Goal: Task Accomplishment & Management: Use online tool/utility

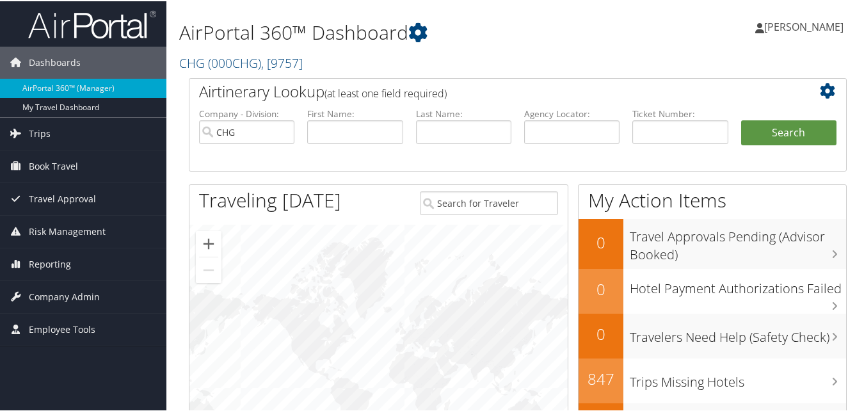
click at [621, 133] on li "Agency Locator:" at bounding box center [572, 136] width 108 height 60
click at [599, 134] on input "text" at bounding box center [571, 131] width 95 height 24
paste input "HAZECT"
click at [551, 134] on input "HAZECT" at bounding box center [571, 131] width 95 height 24
type input "HAZECT"
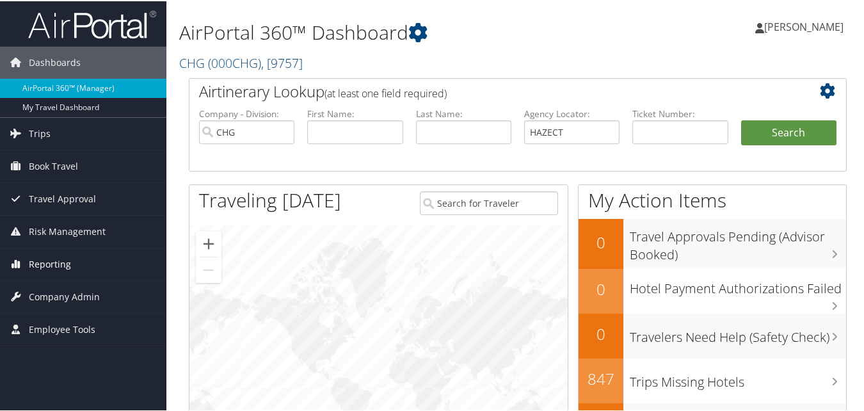
click at [109, 271] on link "Reporting" at bounding box center [83, 263] width 166 height 32
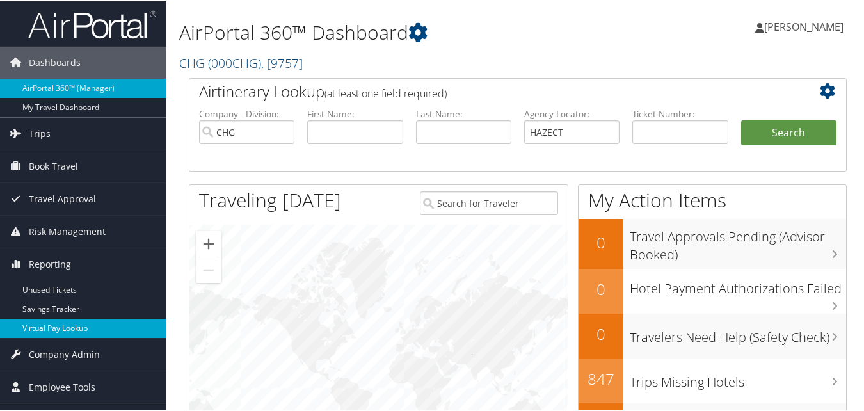
click at [72, 321] on link "Virtual Pay Lookup" at bounding box center [83, 327] width 166 height 19
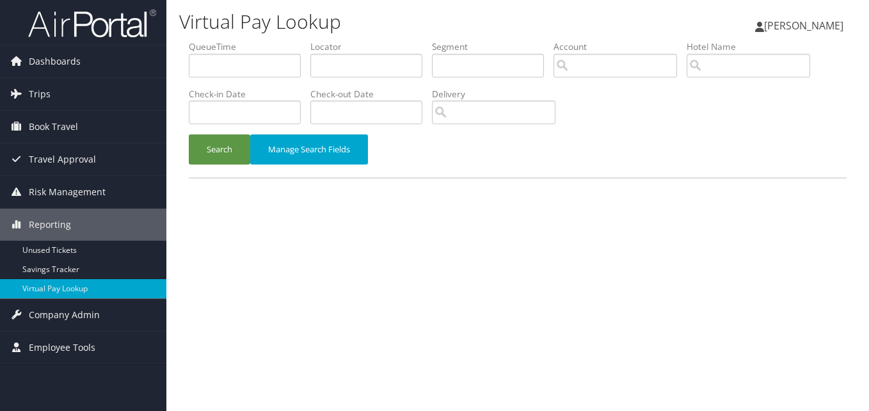
click at [364, 52] on label "Locator" at bounding box center [372, 46] width 122 height 13
click at [355, 67] on input "text" at bounding box center [367, 66] width 112 height 24
paste input "HAZECT"
click at [339, 70] on input "HAZECT" at bounding box center [367, 66] width 112 height 24
type input "HAZECT"
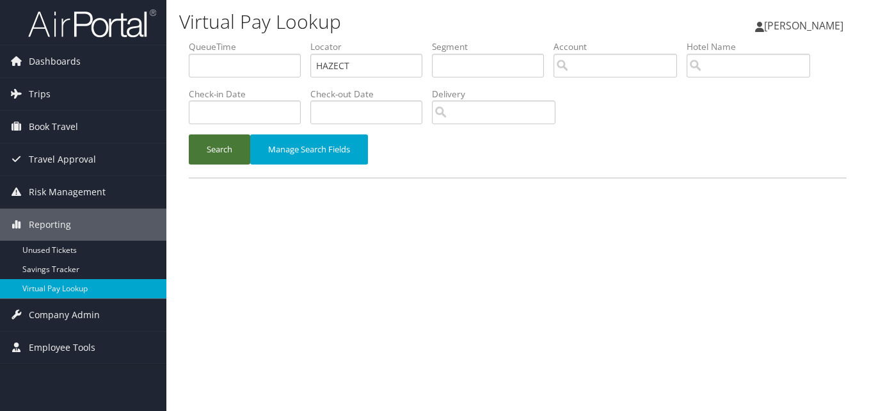
click at [218, 153] on button "Search" at bounding box center [219, 149] width 61 height 30
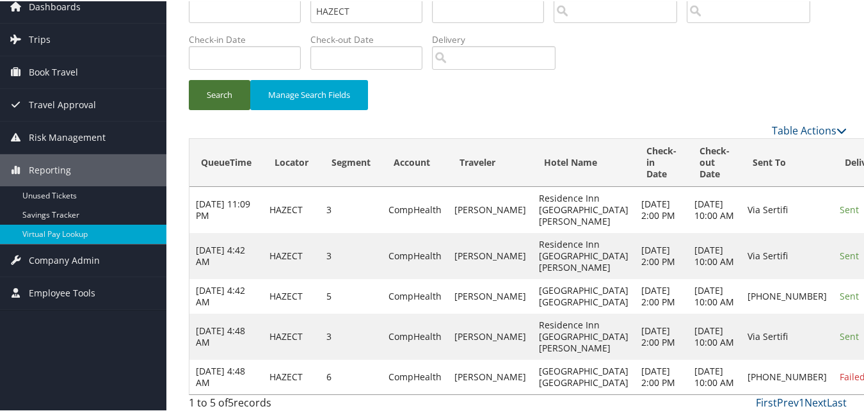
scroll to position [141, 0]
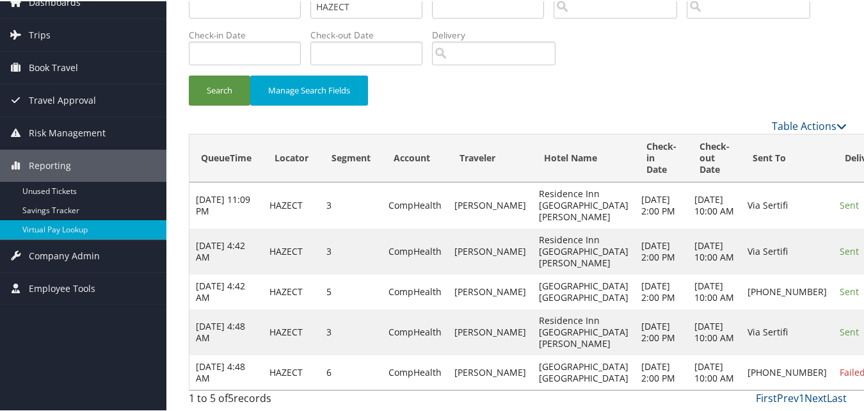
click at [806, 257] on icon at bounding box center [802, 261] width 12 height 9
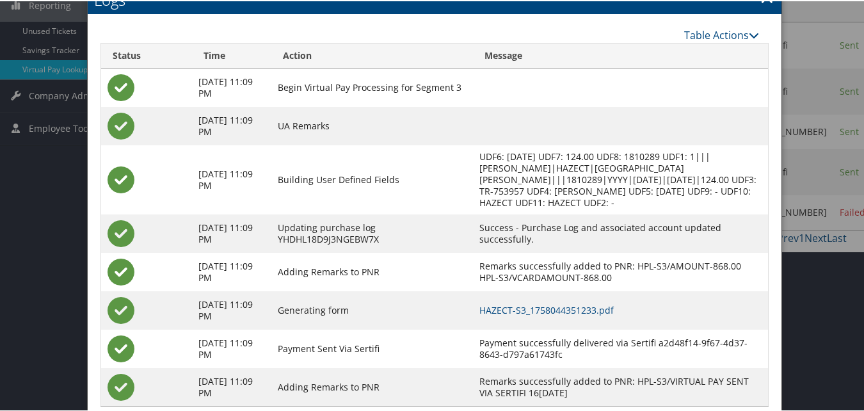
scroll to position [250, 0]
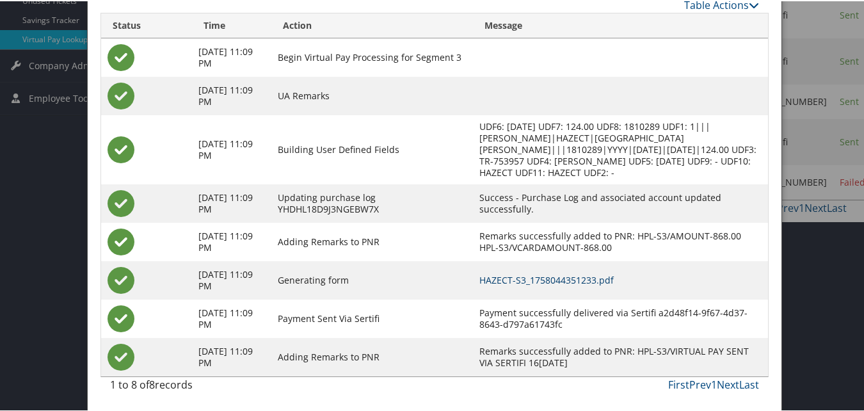
click at [585, 278] on link "HAZECT-S3_1758044351233.pdf" at bounding box center [547, 279] width 134 height 12
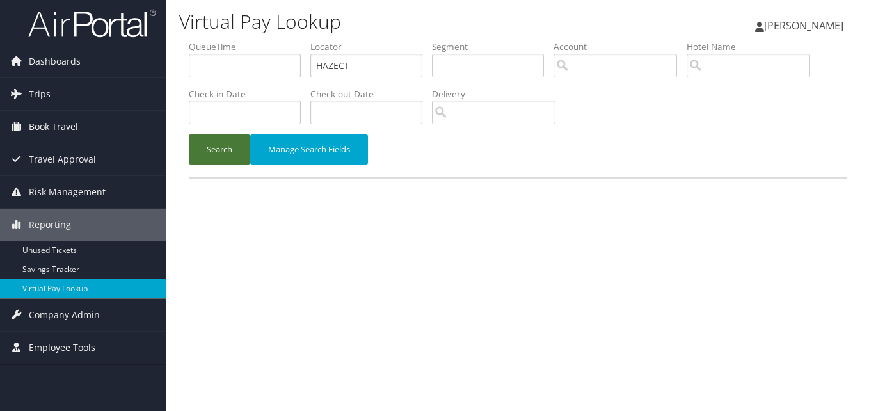
click at [233, 139] on button "Search" at bounding box center [219, 149] width 61 height 30
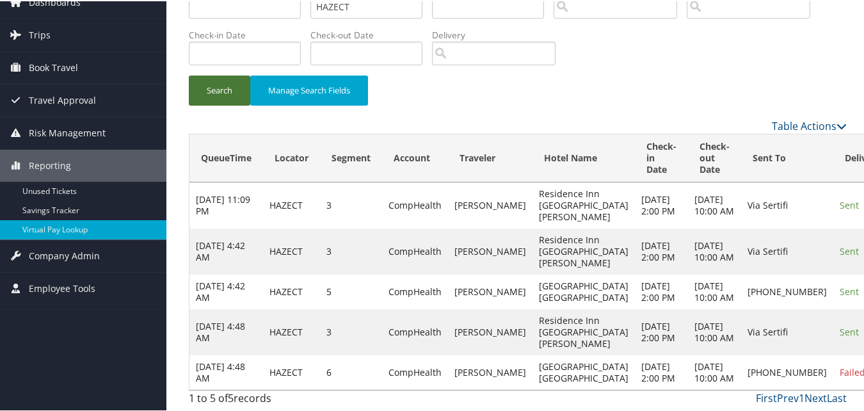
scroll to position [141, 0]
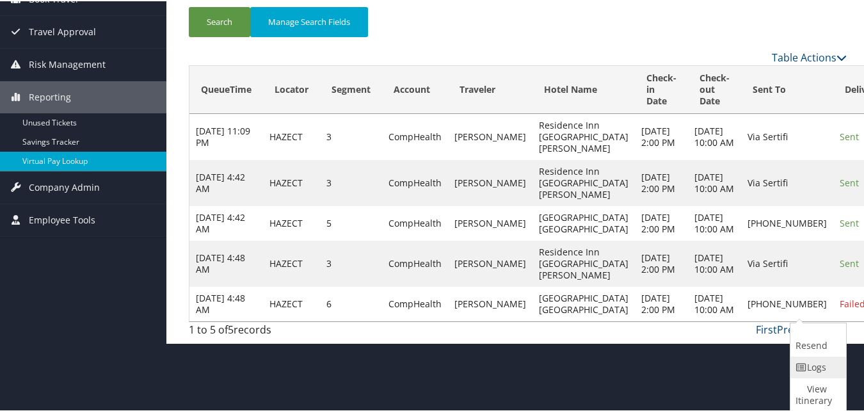
click at [803, 355] on link "Logs" at bounding box center [817, 366] width 53 height 22
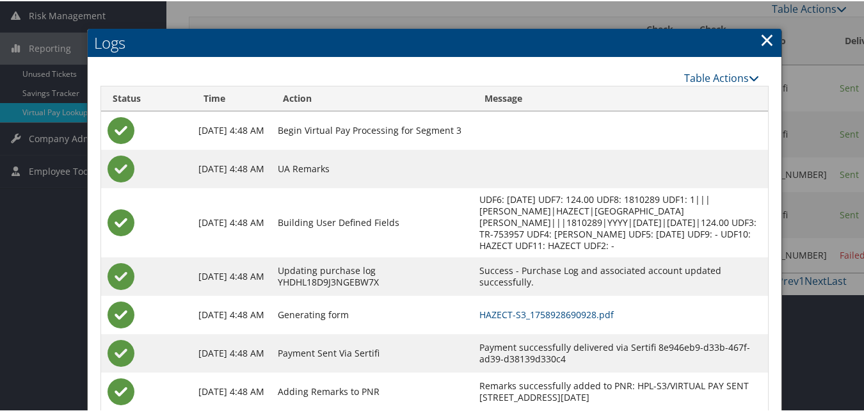
scroll to position [212, 0]
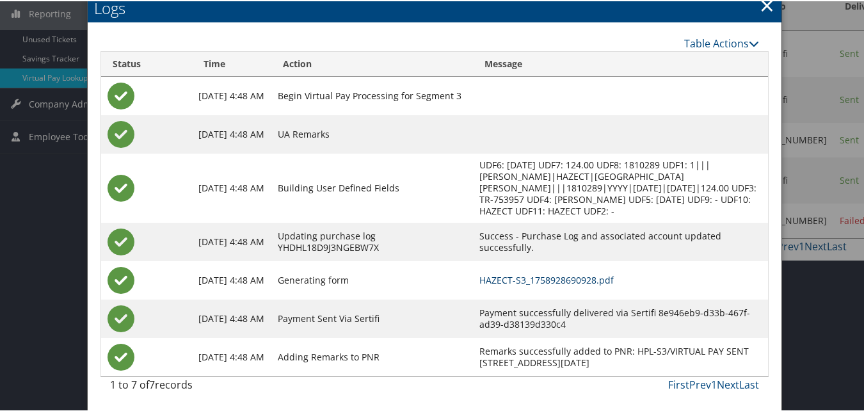
click at [539, 274] on link "HAZECT-S3_1758928690928.pdf" at bounding box center [547, 279] width 134 height 12
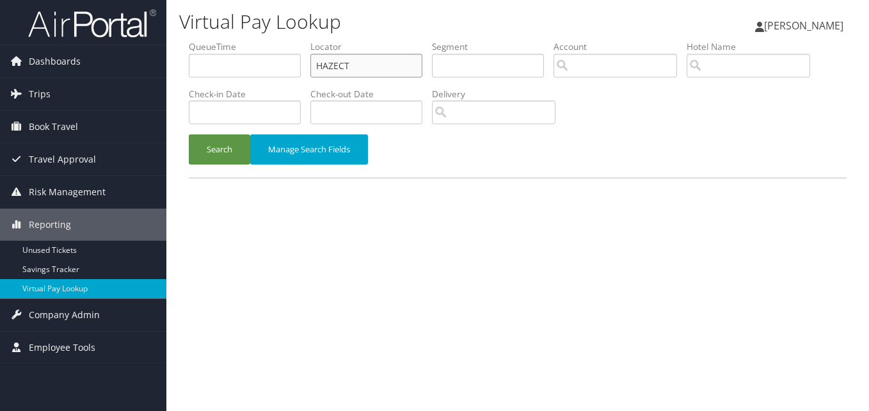
drag, startPoint x: 357, startPoint y: 65, endPoint x: 310, endPoint y: 65, distance: 46.7
click at [310, 40] on ul "QueueTime Locator HAZECT Segment Account Traveler Hotel Name Check-in Date Chec…" at bounding box center [518, 40] width 658 height 0
paste input "CITXMH"
type input "CITXMH"
click at [231, 136] on button "Search" at bounding box center [219, 149] width 61 height 30
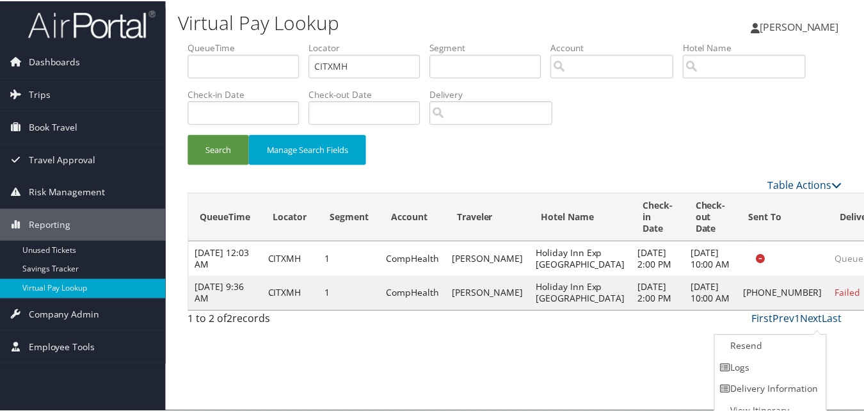
scroll to position [12, 0]
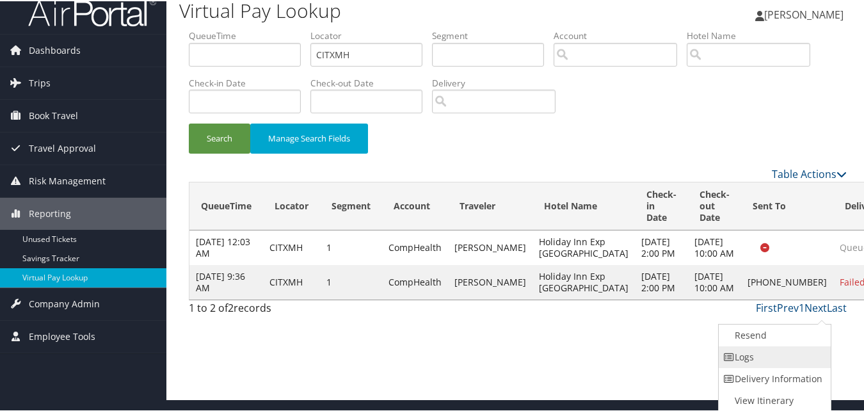
click at [787, 362] on link "Logs" at bounding box center [773, 356] width 109 height 22
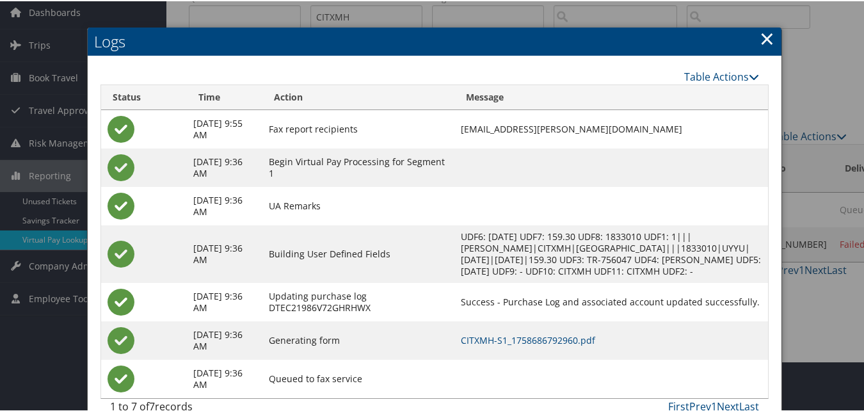
scroll to position [95, 0]
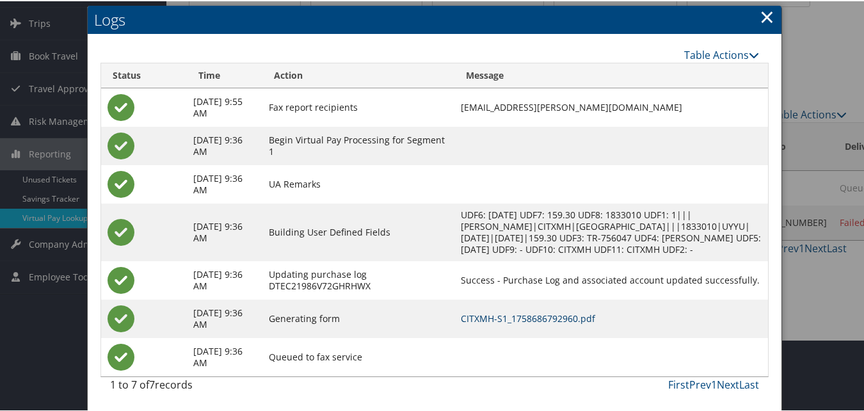
click at [547, 320] on link "CITXMH-S1_1758686792960.pdf" at bounding box center [528, 317] width 134 height 12
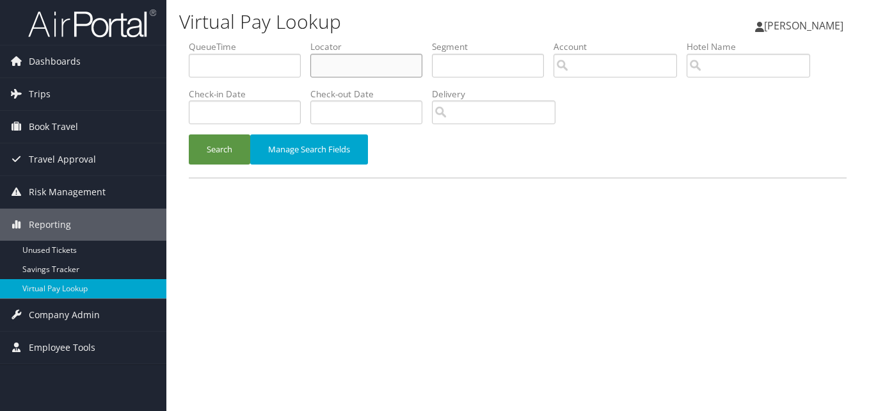
click at [367, 72] on input "text" at bounding box center [367, 66] width 112 height 24
paste input "DMIJEX"
click at [340, 67] on input "DMIJEX" at bounding box center [367, 66] width 112 height 24
type input "DMIJEX"
click at [232, 150] on button "Search" at bounding box center [219, 149] width 61 height 30
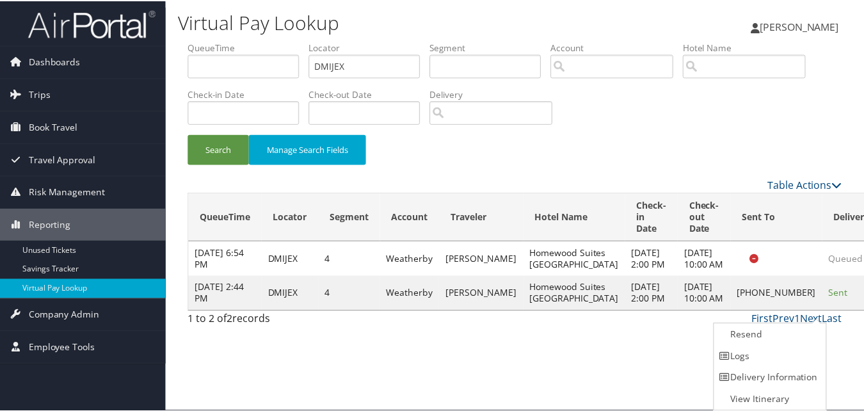
scroll to position [1, 0]
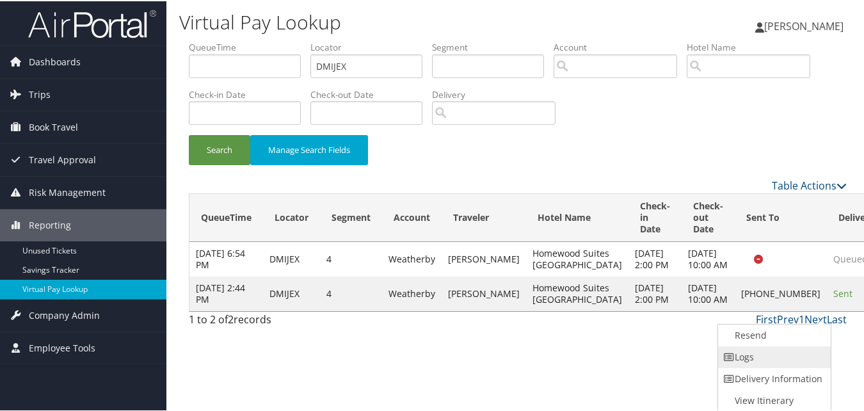
click at [769, 359] on link "Logs" at bounding box center [772, 356] width 109 height 22
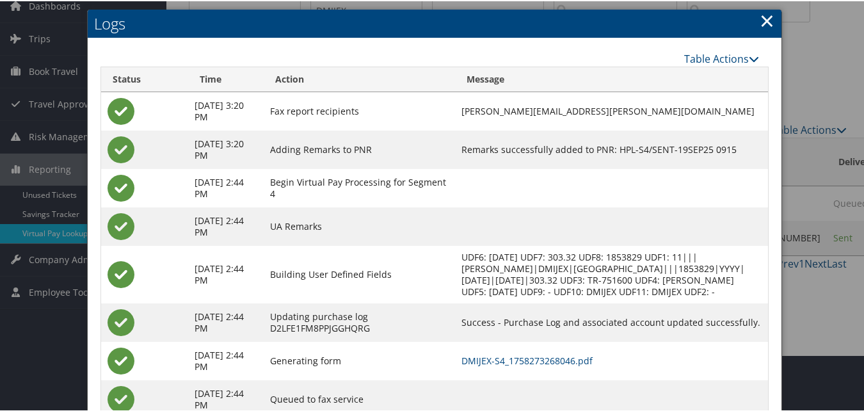
scroll to position [110, 0]
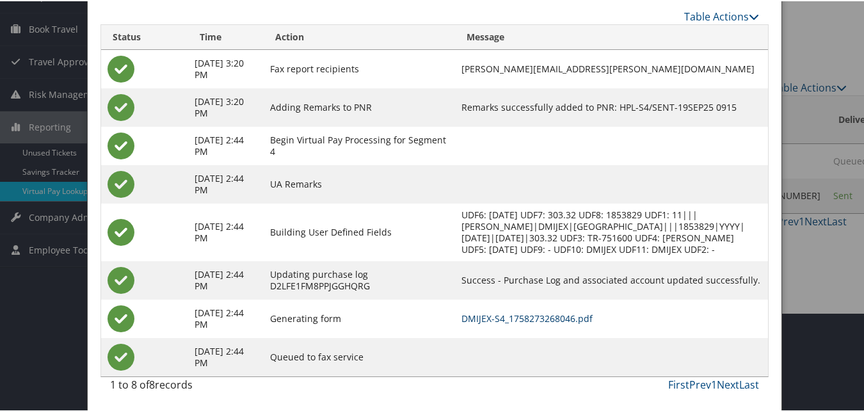
click at [552, 319] on link "DMIJEX-S4_1758273268046.pdf" at bounding box center [527, 317] width 131 height 12
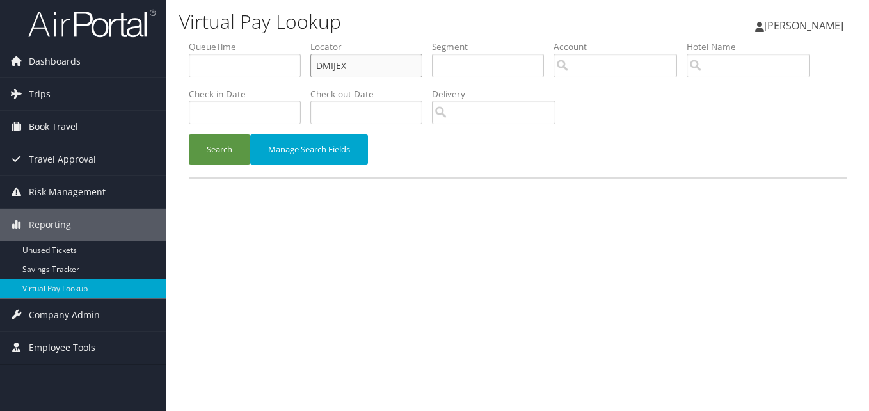
paste input "HLLTXL"
drag, startPoint x: 368, startPoint y: 65, endPoint x: 288, endPoint y: 60, distance: 80.2
click at [288, 40] on ul "QueueTime Locator DMIJEX Segment Account Traveler Hotel Name Check-in Date Chec…" at bounding box center [518, 40] width 658 height 0
click at [339, 69] on input "HLLTXL" at bounding box center [367, 66] width 112 height 24
type input "HLLTXL"
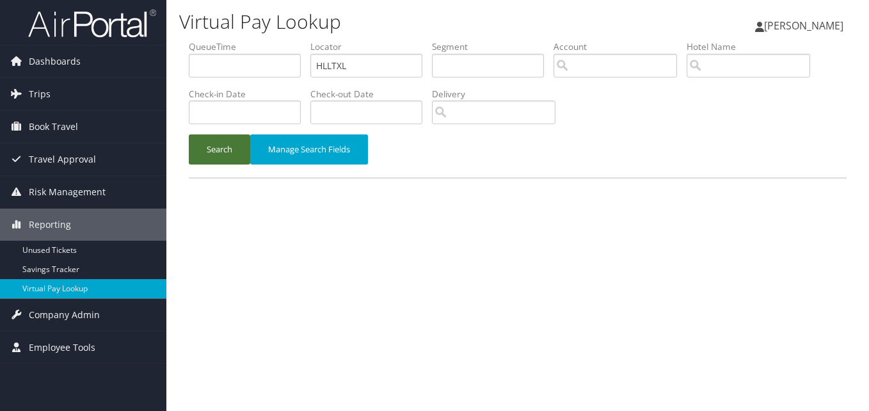
click at [229, 145] on button "Search" at bounding box center [219, 149] width 61 height 30
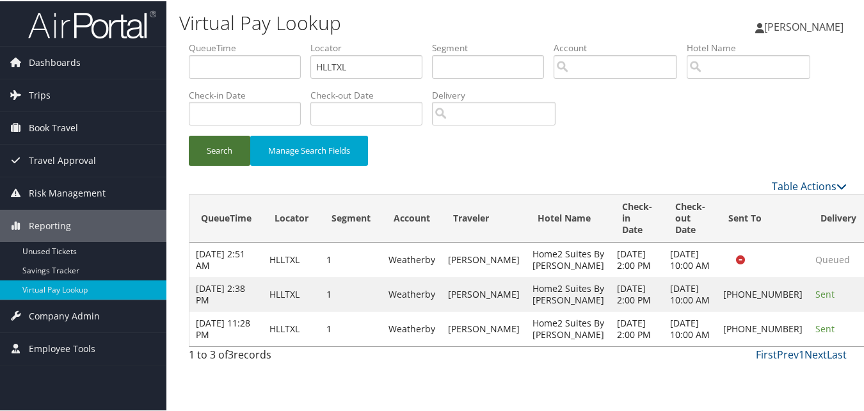
scroll to position [26, 0]
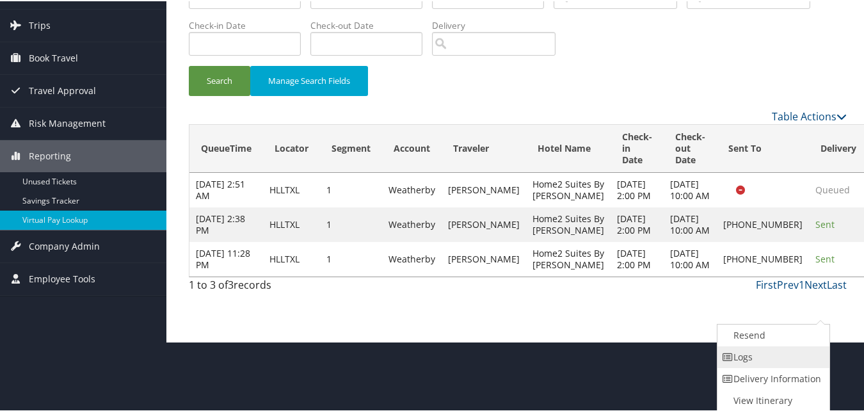
click at [786, 359] on link "Logs" at bounding box center [772, 356] width 109 height 22
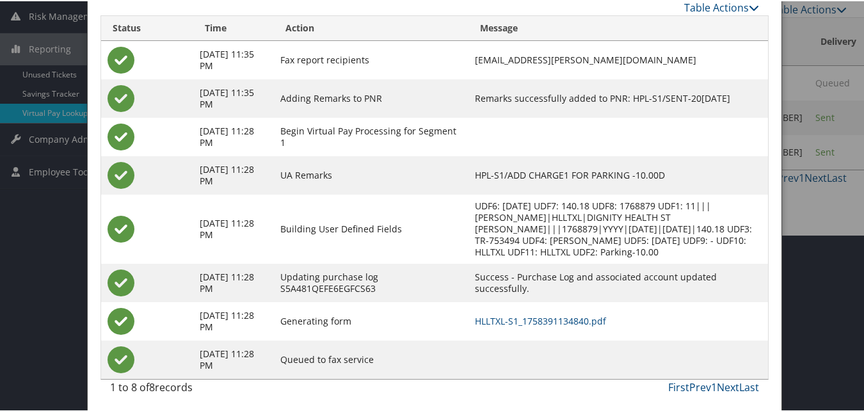
scroll to position [179, 0]
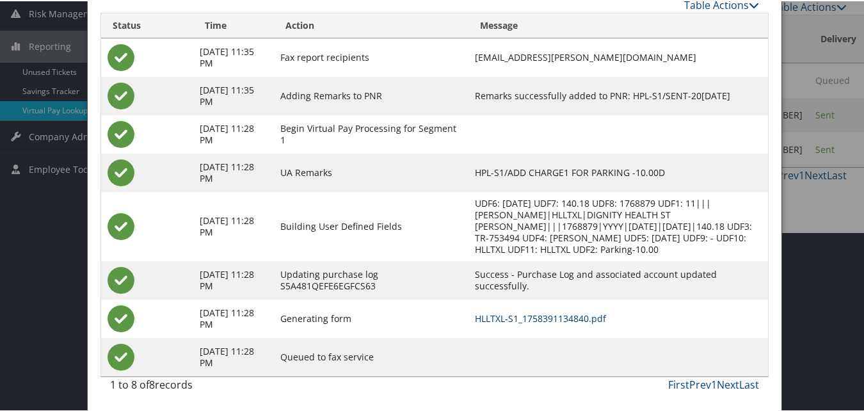
click at [537, 314] on link "HLLTXL-S1_1758391134840.pdf" at bounding box center [540, 317] width 131 height 12
